Goal: Check status: Check status

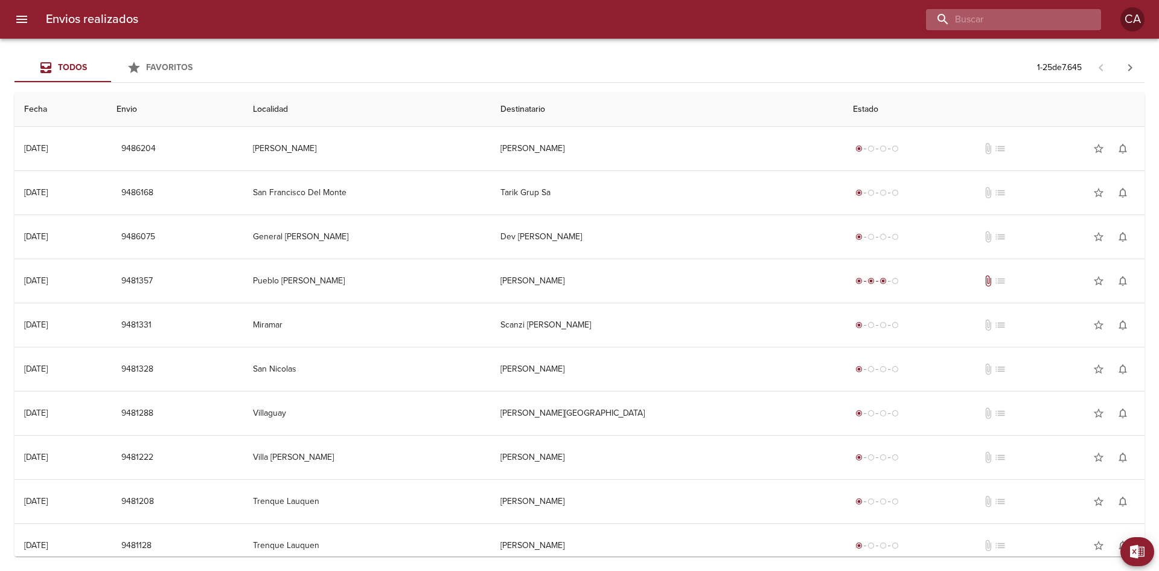
click at [1034, 26] on input "buscar" at bounding box center [1003, 19] width 155 height 21
paste input "MORAGUES SABRINA GISELE"
type input "MORAGUES SABRINA GISELE"
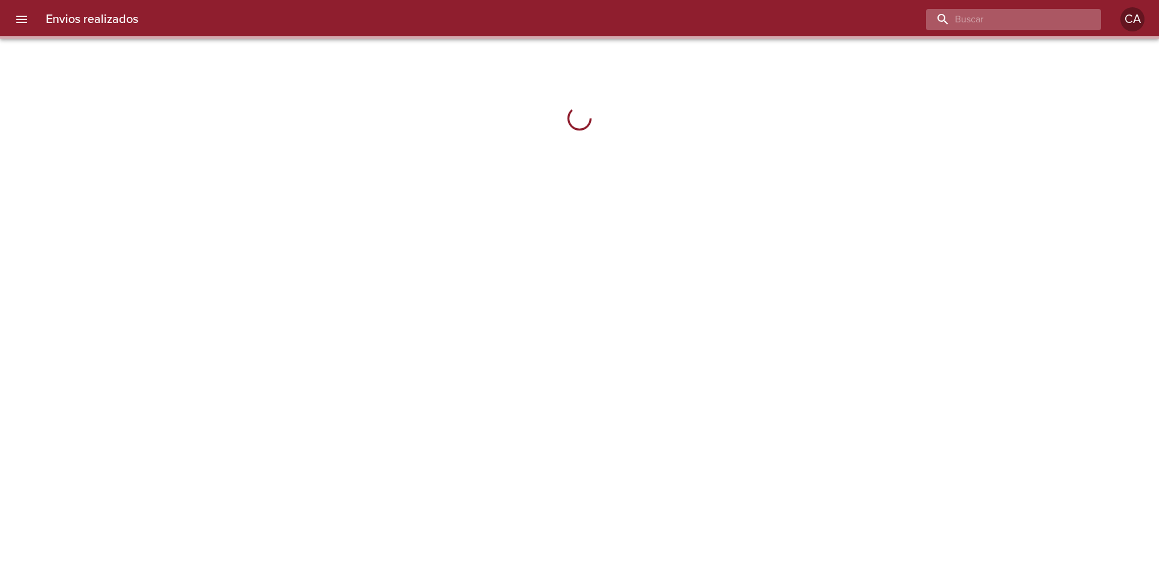
click at [1047, 21] on input "buscar" at bounding box center [1003, 19] width 155 height 21
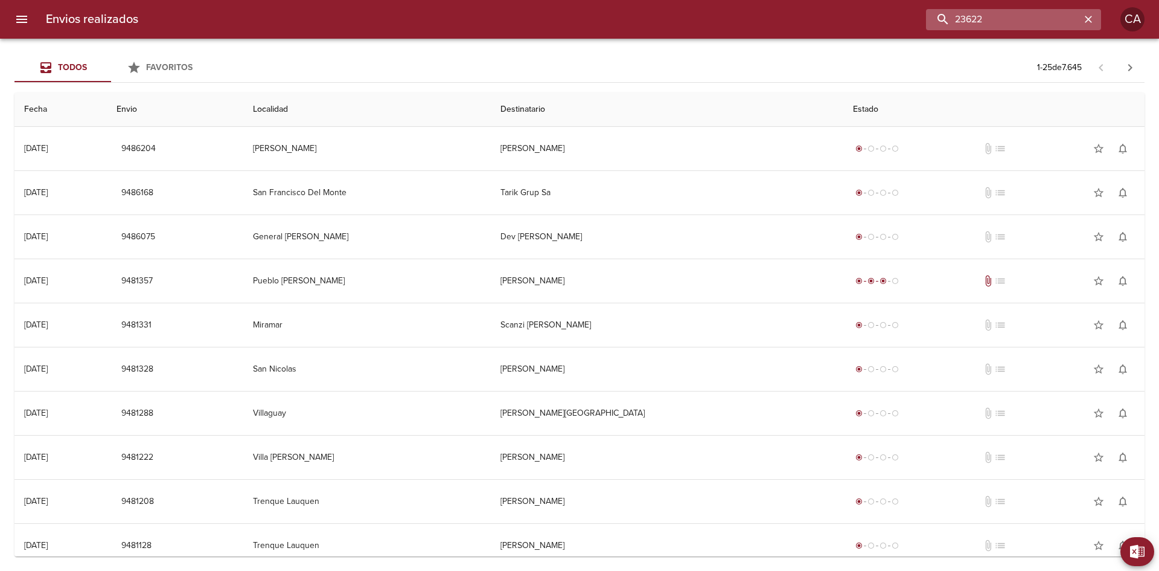
type input "23622"
